Goal: Transaction & Acquisition: Purchase product/service

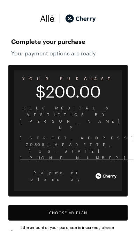
scroll to position [10, 0]
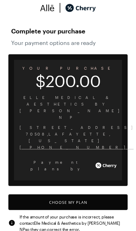
click at [95, 194] on button "Choose My Plan" at bounding box center [67, 202] width 119 height 16
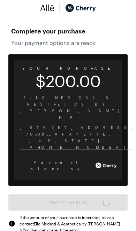
scroll to position [3, 0]
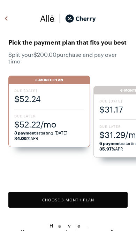
scroll to position [583, 0]
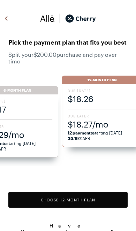
click at [79, 136] on strong "35.19%" at bounding box center [75, 138] width 15 height 5
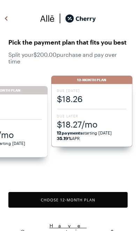
click at [97, 201] on button "Choose 12 -Month Plan" at bounding box center [67, 200] width 119 height 16
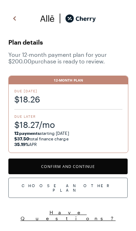
click at [101, 163] on button "Confirm and Continue" at bounding box center [67, 167] width 119 height 16
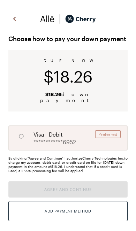
radio input "true"
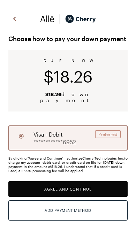
click at [102, 184] on button "Agree and Continue" at bounding box center [67, 189] width 119 height 16
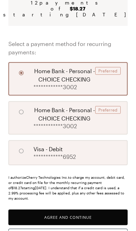
scroll to position [102, 0]
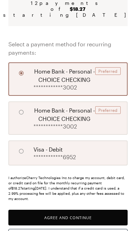
click at [90, 152] on div "**********" at bounding box center [67, 152] width 119 height 25
radio input "false"
radio input "true"
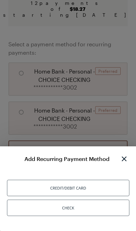
click at [102, 196] on div "Credit/Debit Card" at bounding box center [68, 188] width 122 height 16
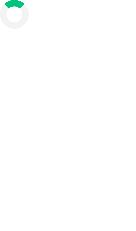
scroll to position [34, 0]
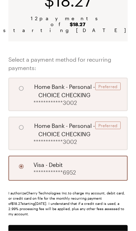
click at [91, 225] on button "Agree and Continue" at bounding box center [67, 233] width 119 height 16
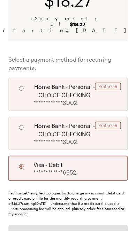
scroll to position [87, 0]
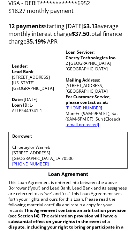
scroll to position [61, 0]
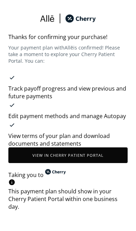
click at [134, 168] on div "Thanks for confirming your purchase! Your payment plan with [PERSON_NAME] is co…" at bounding box center [68, 111] width 136 height 212
click at [134, 167] on div "Thanks for confirming your purchase! Your payment plan with [PERSON_NAME] is co…" at bounding box center [68, 111] width 136 height 212
click at [2, 88] on div "Thanks for confirming your purchase! Your payment plan with [PERSON_NAME] is co…" at bounding box center [68, 111] width 136 height 212
